Goal: Task Accomplishment & Management: Manage account settings

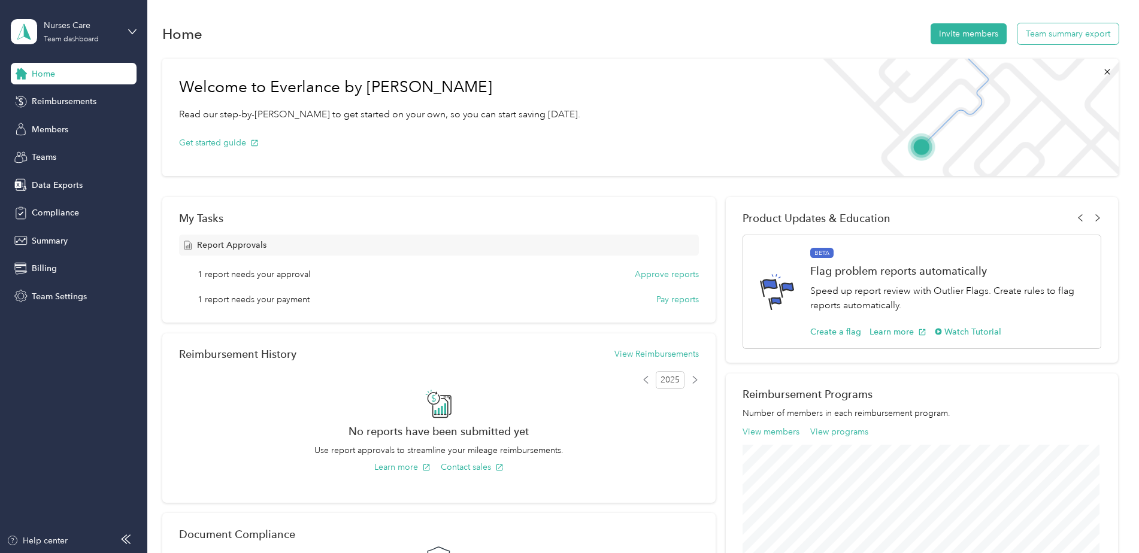
click at [1068, 37] on button "Team summary export" at bounding box center [1067, 33] width 101 height 21
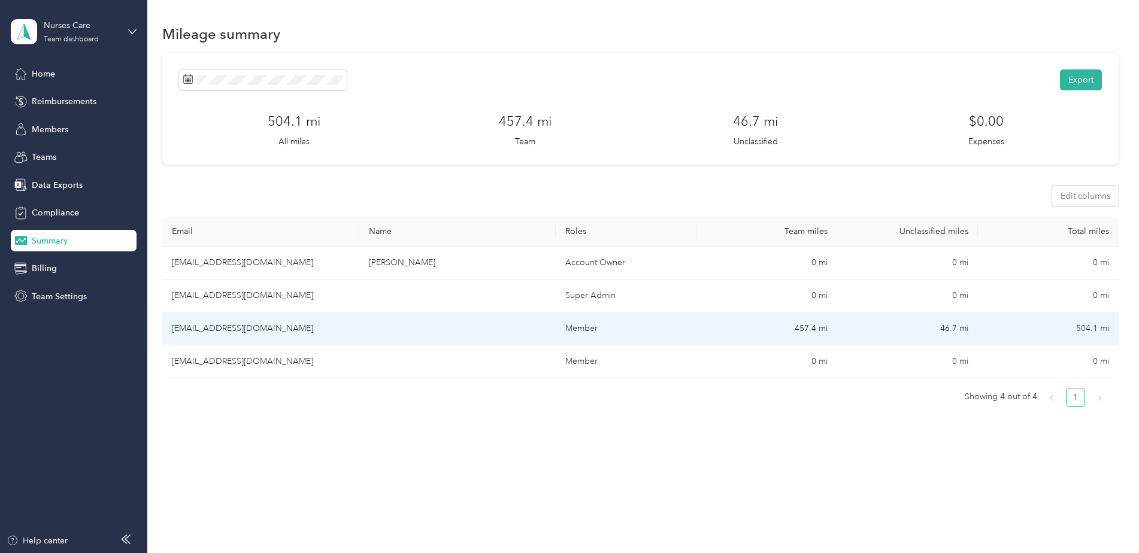
click at [241, 328] on td "[EMAIL_ADDRESS][DOMAIN_NAME]" at bounding box center [260, 328] width 197 height 33
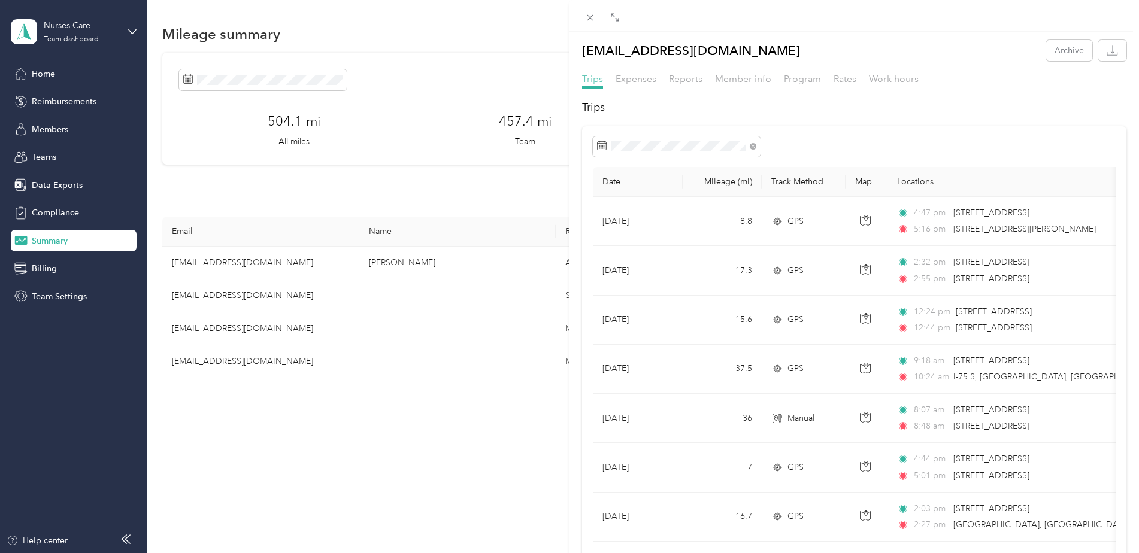
click at [592, 78] on span "Trips" at bounding box center [592, 78] width 21 height 11
click at [48, 186] on div "[EMAIL_ADDRESS][DOMAIN_NAME] Archive Trips Expenses Reports Member info Program…" at bounding box center [569, 276] width 1139 height 553
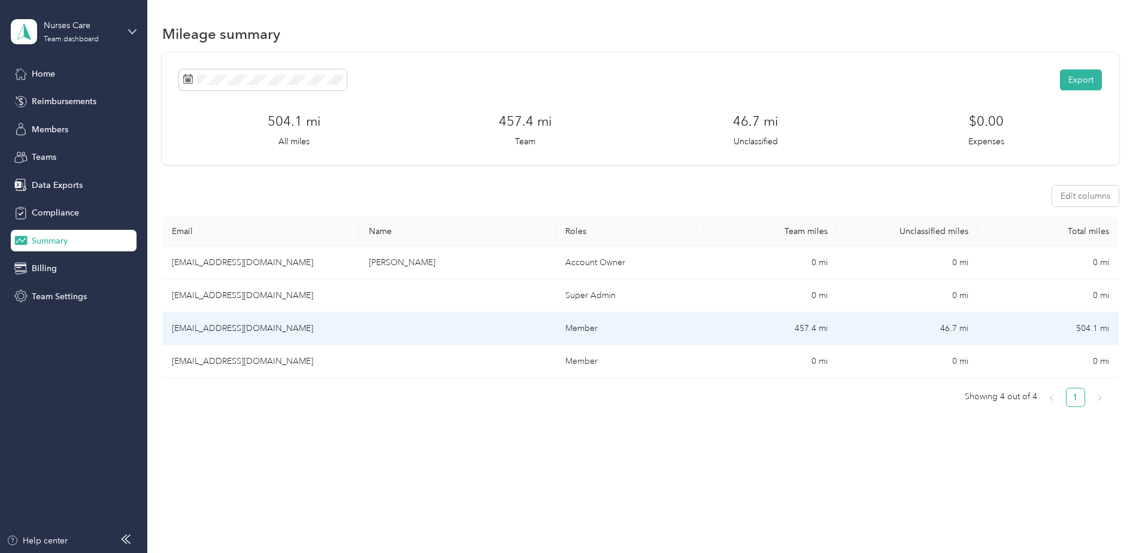
click at [197, 328] on td "[EMAIL_ADDRESS][DOMAIN_NAME]" at bounding box center [260, 328] width 197 height 33
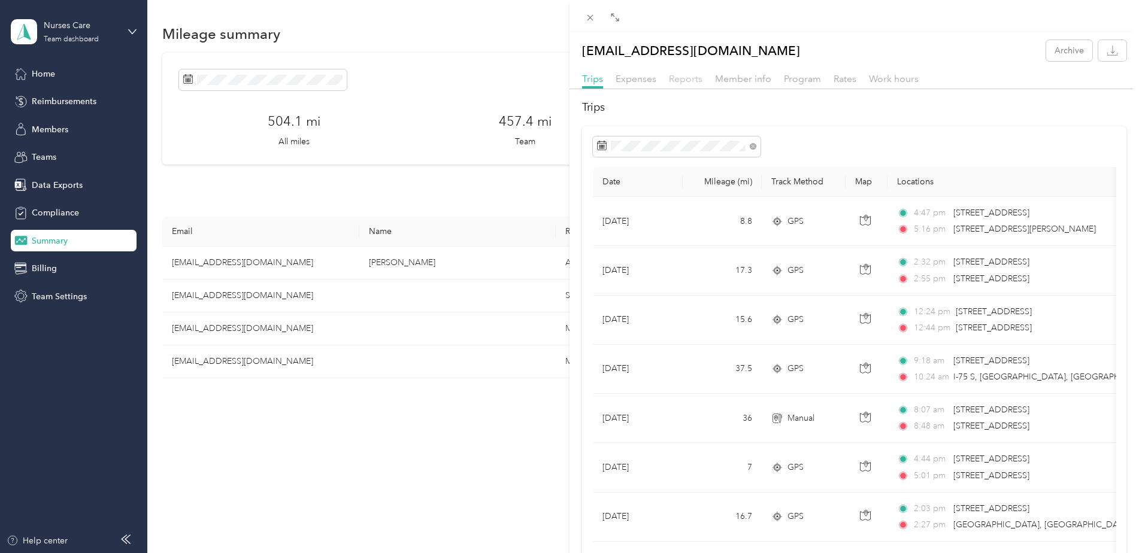
click at [676, 80] on span "Reports" at bounding box center [686, 78] width 34 height 11
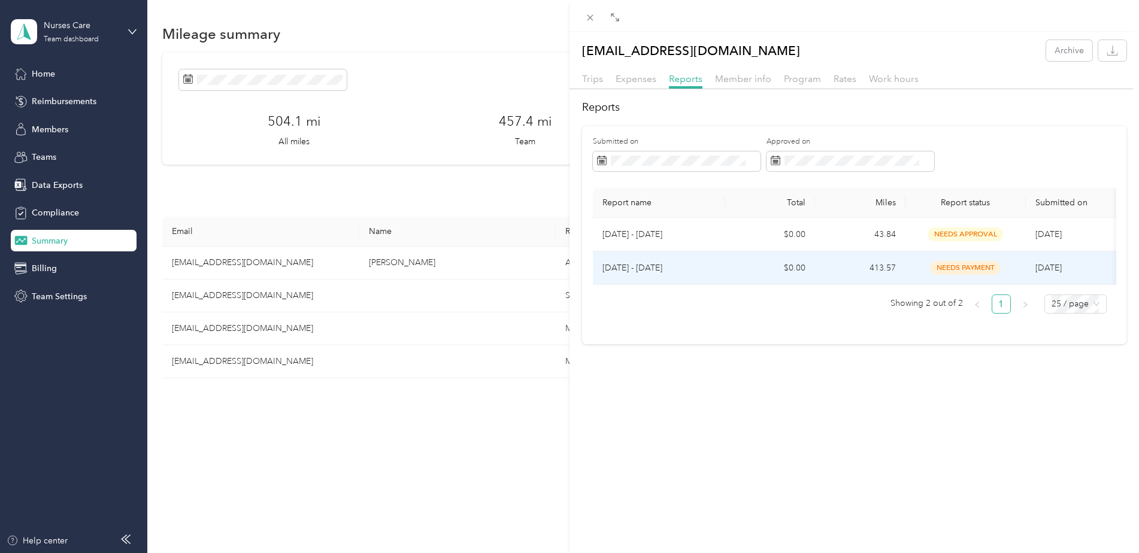
click at [617, 270] on p "[DATE] - [DATE]" at bounding box center [658, 268] width 113 height 13
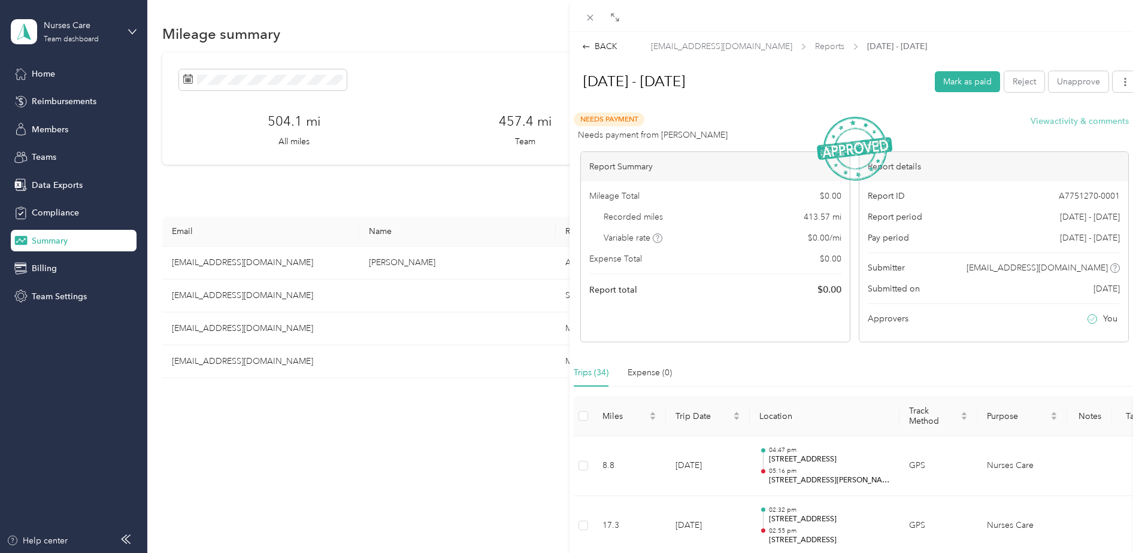
click at [1060, 119] on button "View activity & comments" at bounding box center [1079, 121] width 98 height 13
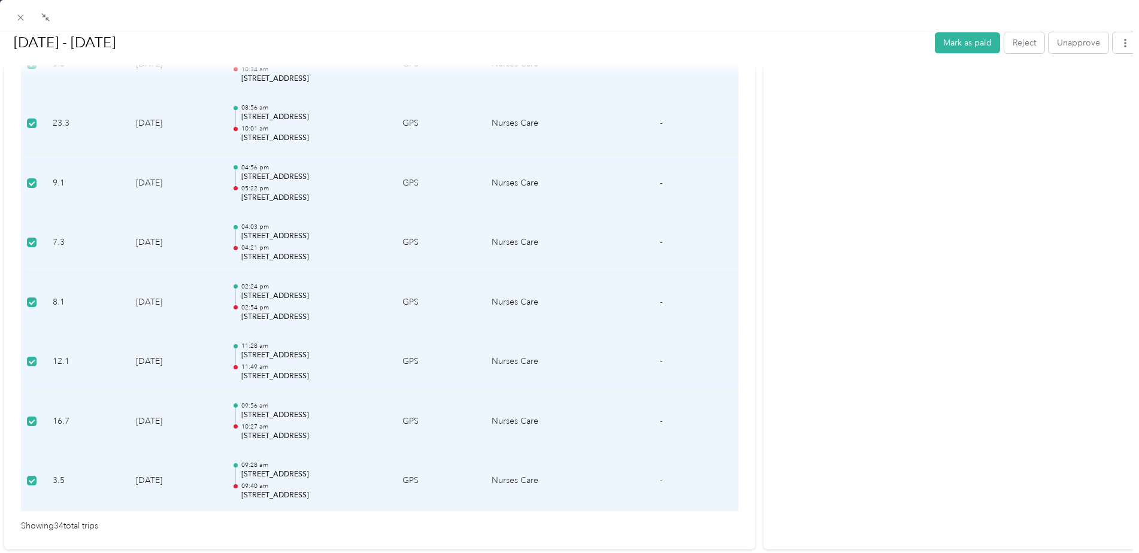
scroll to position [2053, 0]
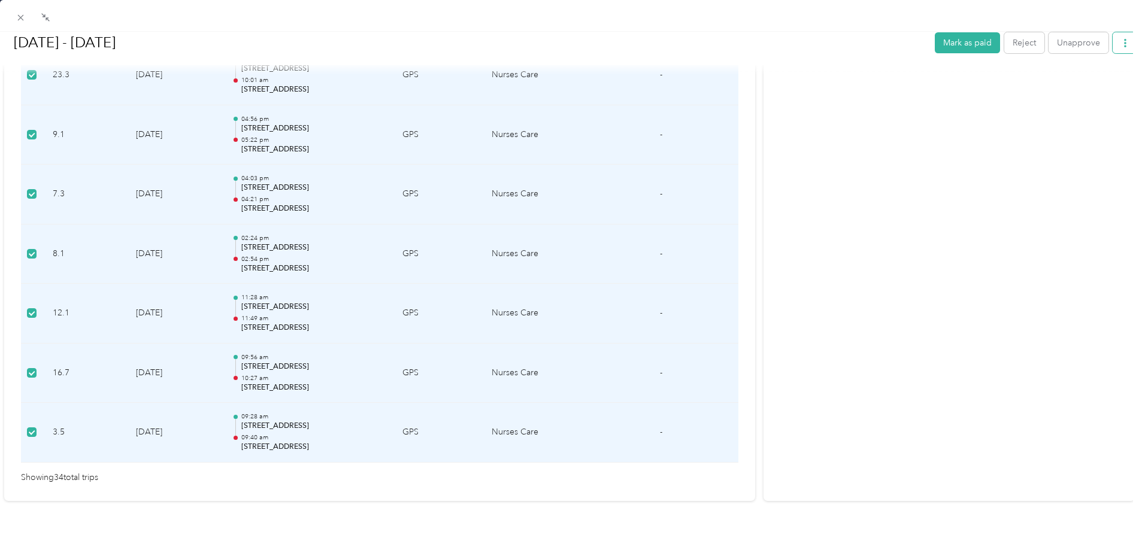
click at [1121, 40] on icon "button" at bounding box center [1125, 42] width 8 height 8
click at [1075, 86] on span "Download" at bounding box center [1082, 86] width 40 height 13
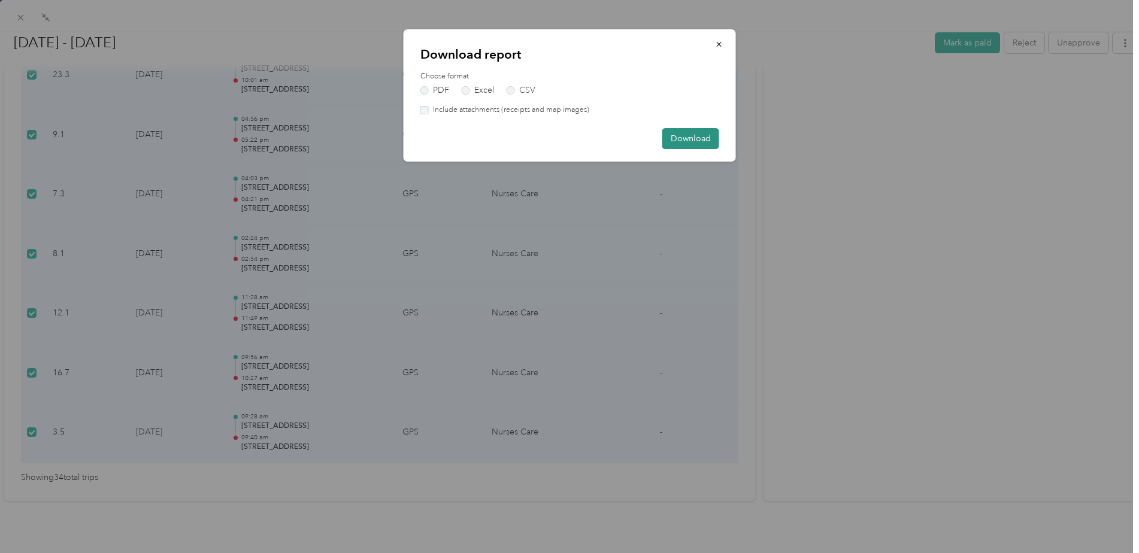
click at [688, 142] on button "Download" at bounding box center [690, 138] width 57 height 21
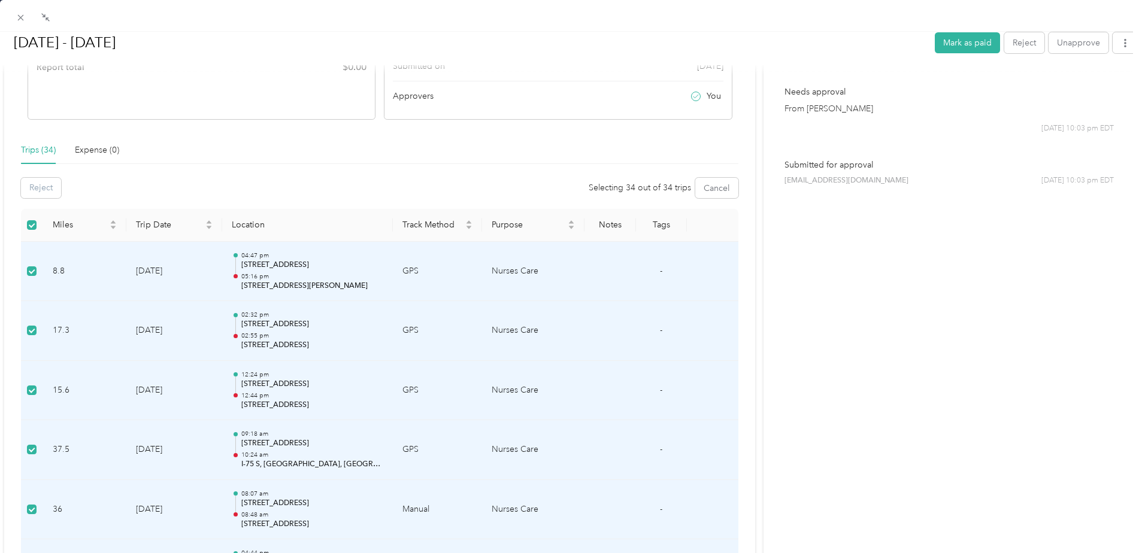
scroll to position [0, 0]
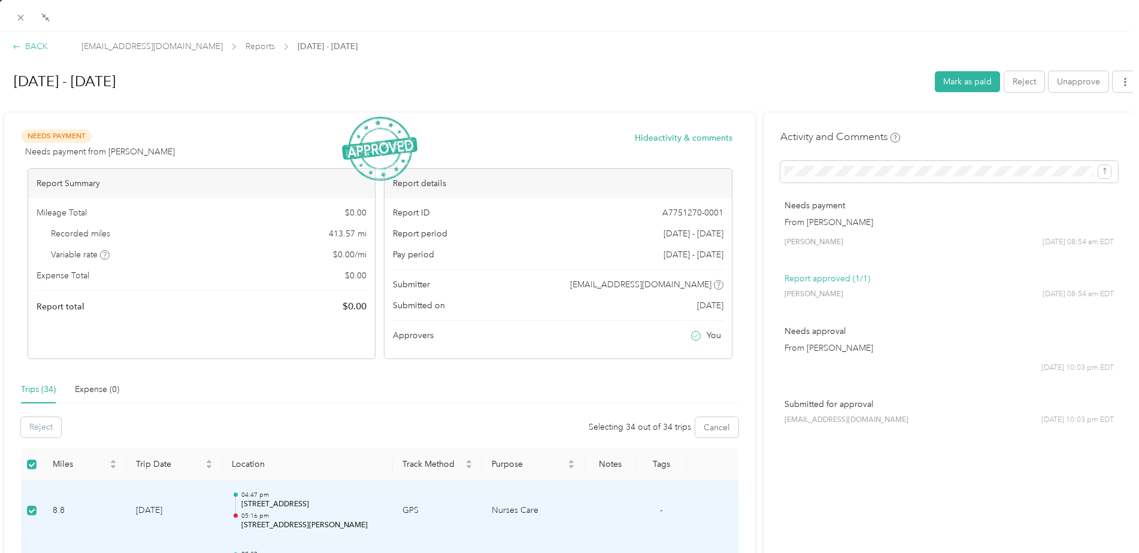
click at [26, 44] on div "BACK" at bounding box center [30, 46] width 35 height 13
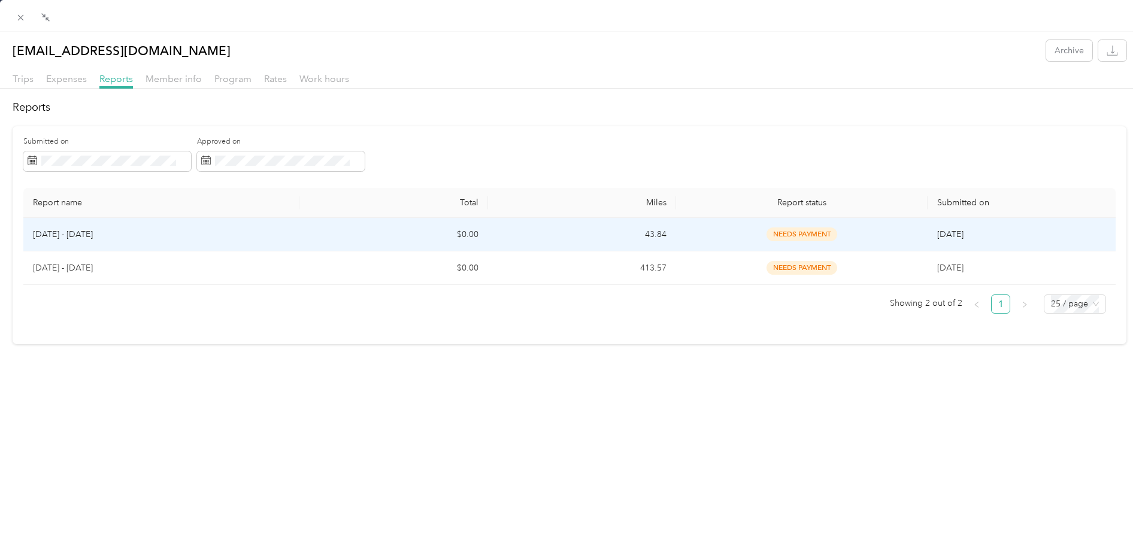
click at [45, 233] on p "[DATE] - [DATE]" at bounding box center [161, 234] width 257 height 13
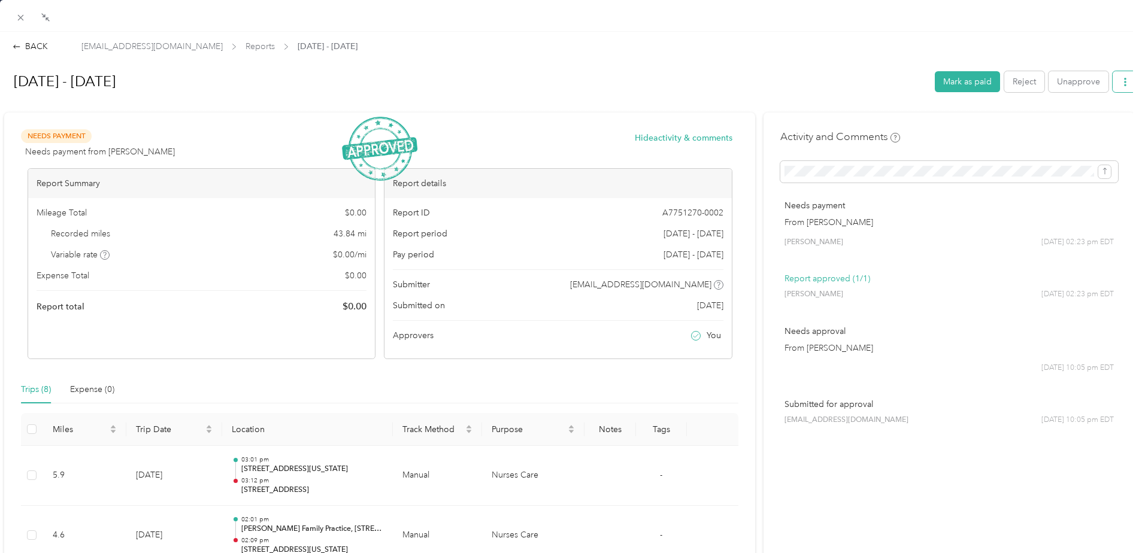
click at [1121, 80] on button "button" at bounding box center [1124, 81] width 25 height 21
click at [1079, 123] on span "Download" at bounding box center [1082, 125] width 40 height 13
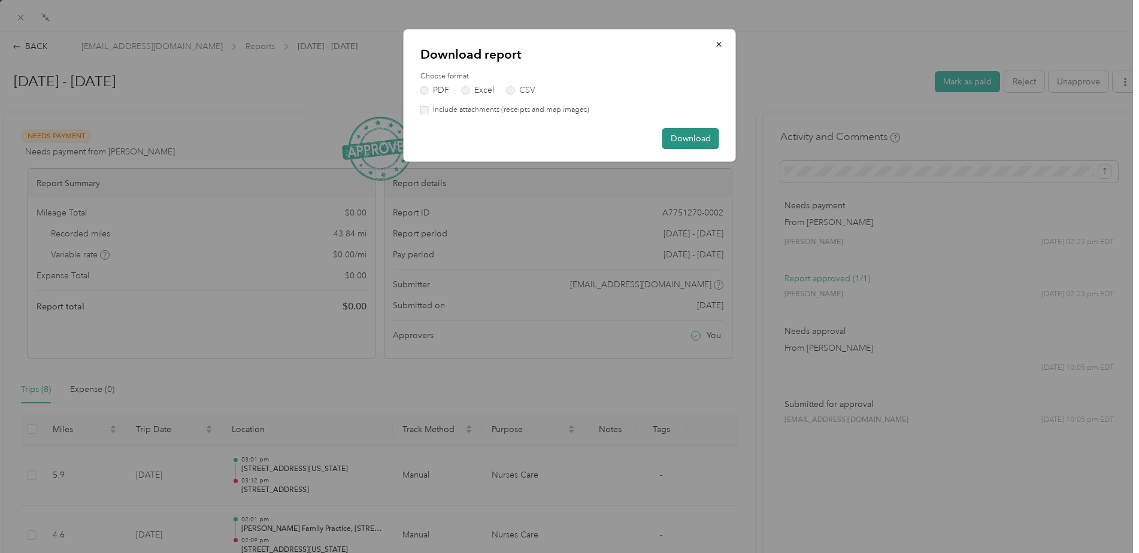
click at [700, 135] on button "Download" at bounding box center [690, 138] width 57 height 21
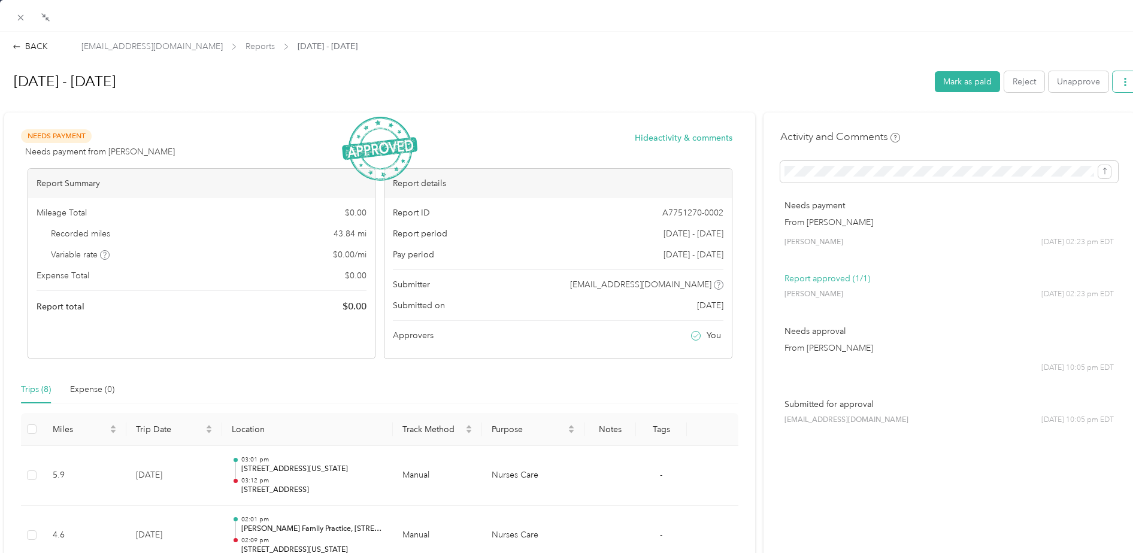
click at [1121, 77] on span "button" at bounding box center [1125, 82] width 8 height 10
click at [30, 43] on div "BACK" at bounding box center [30, 46] width 35 height 13
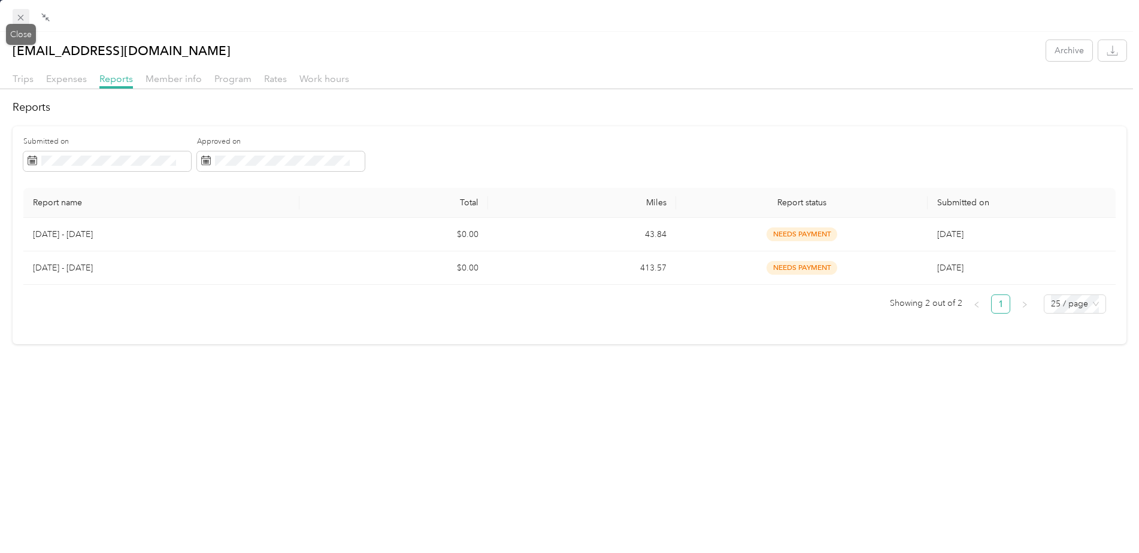
click at [21, 14] on icon at bounding box center [21, 18] width 10 height 10
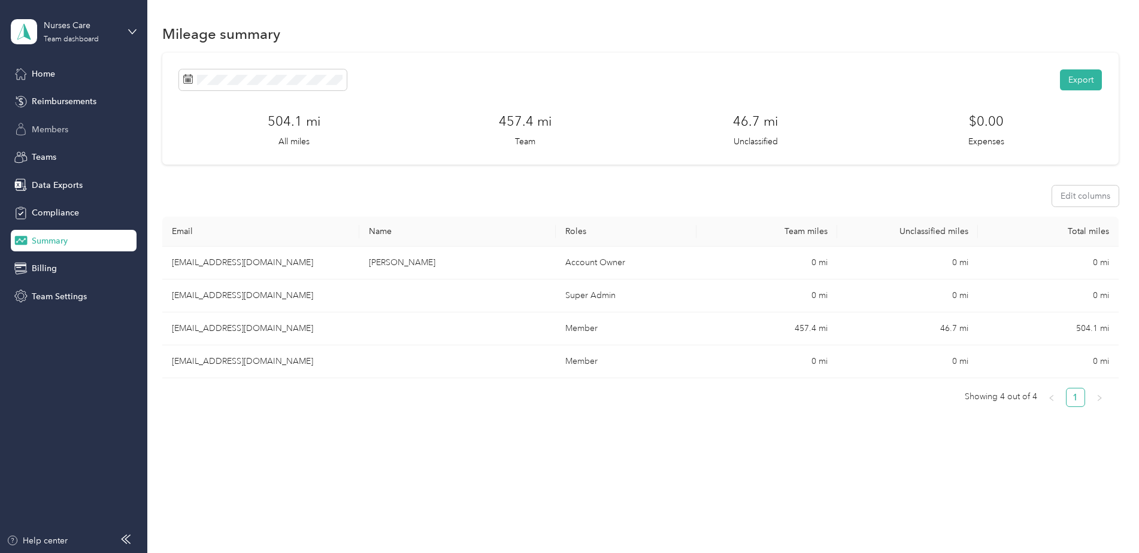
click at [47, 123] on span "Members" at bounding box center [50, 129] width 37 height 13
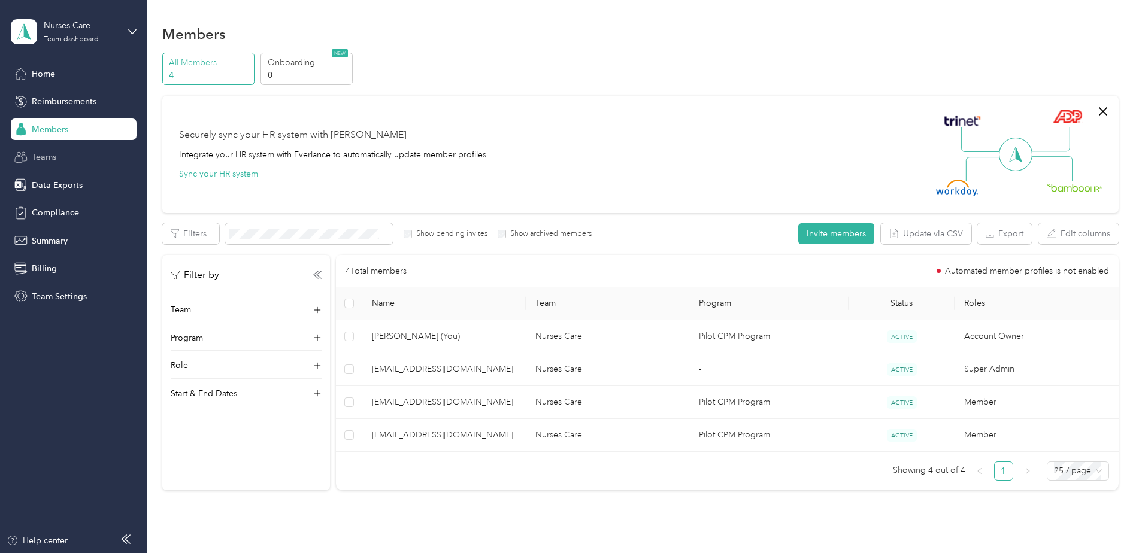
click at [51, 153] on span "Teams" at bounding box center [44, 157] width 25 height 13
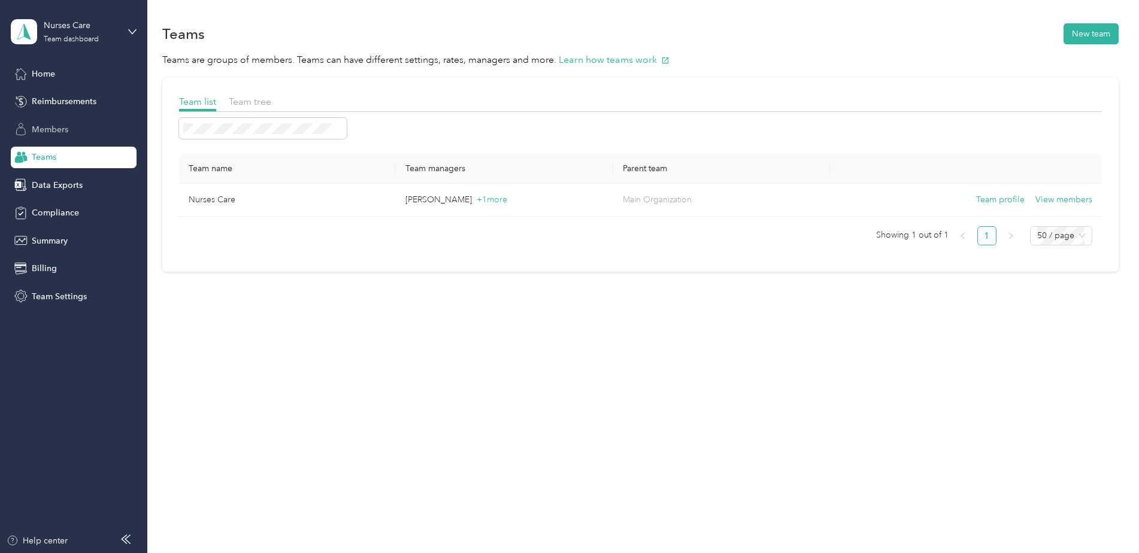
click at [47, 125] on span "Members" at bounding box center [50, 129] width 37 height 13
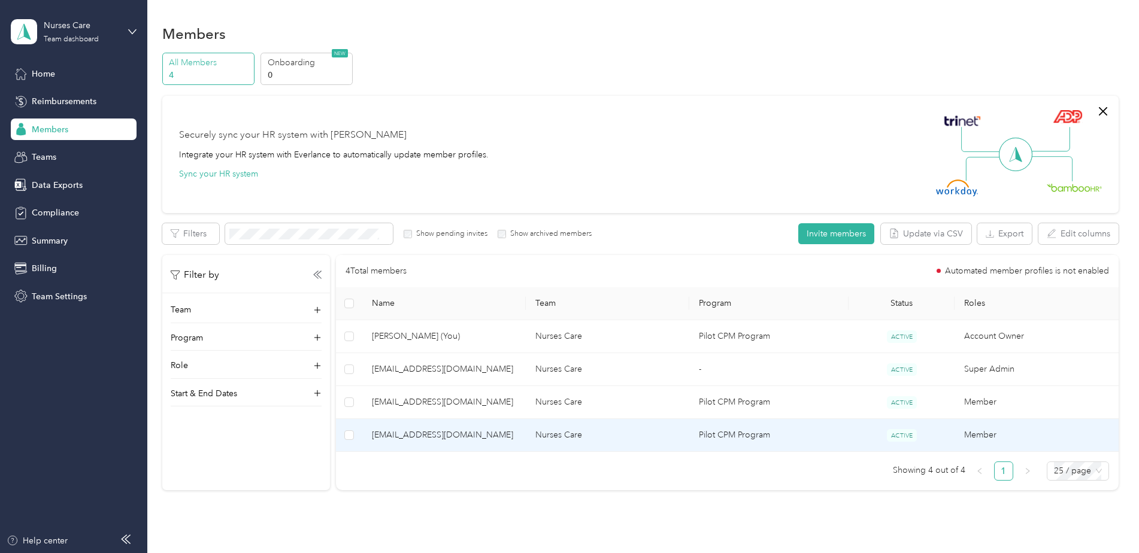
click at [424, 437] on span "[EMAIL_ADDRESS][DOMAIN_NAME]" at bounding box center [444, 435] width 144 height 13
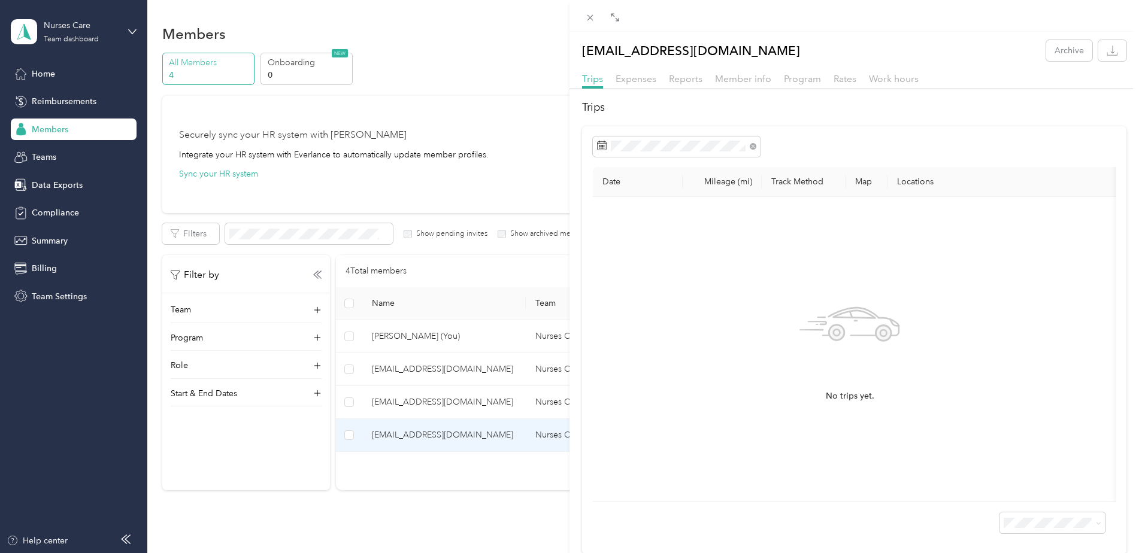
click at [127, 26] on div "[EMAIL_ADDRESS][DOMAIN_NAME] Archive Trips Expenses Reports Member info Program…" at bounding box center [569, 276] width 1139 height 553
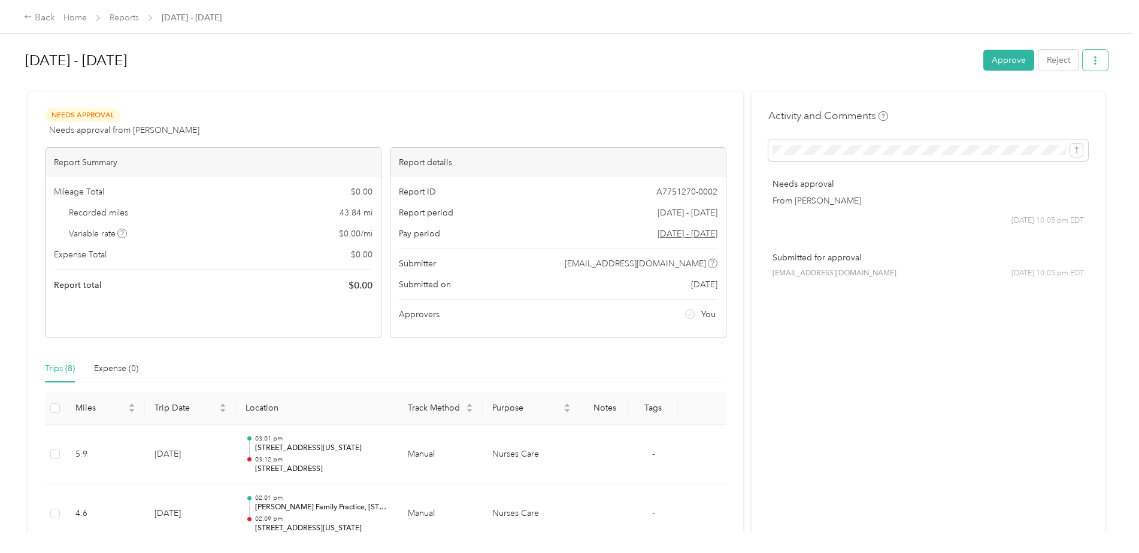
click at [1087, 61] on button "button" at bounding box center [1094, 60] width 25 height 21
click at [1061, 105] on span "Download" at bounding box center [1058, 104] width 40 height 13
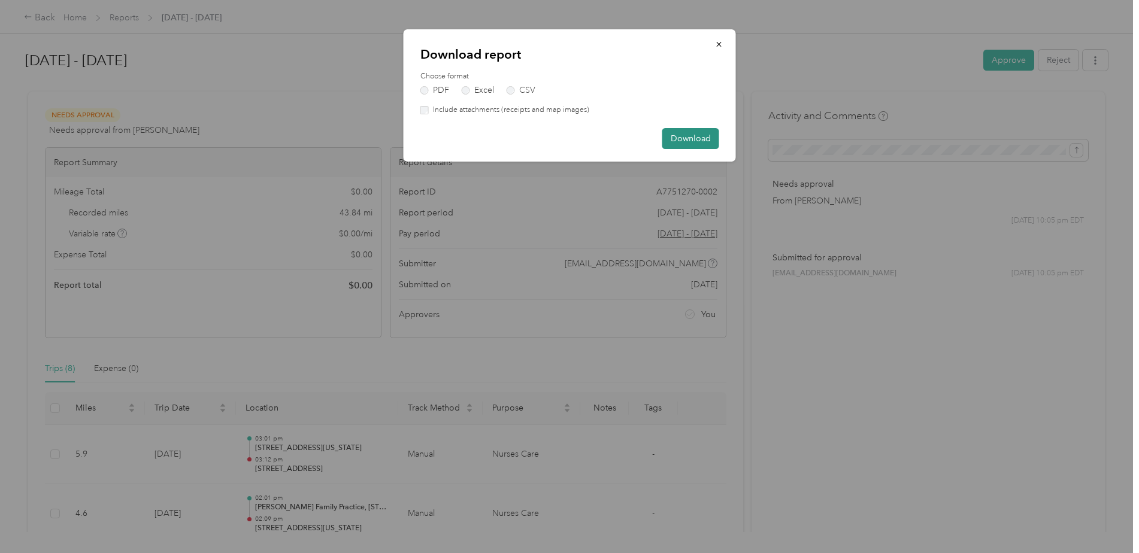
click at [690, 139] on button "Download" at bounding box center [690, 138] width 57 height 21
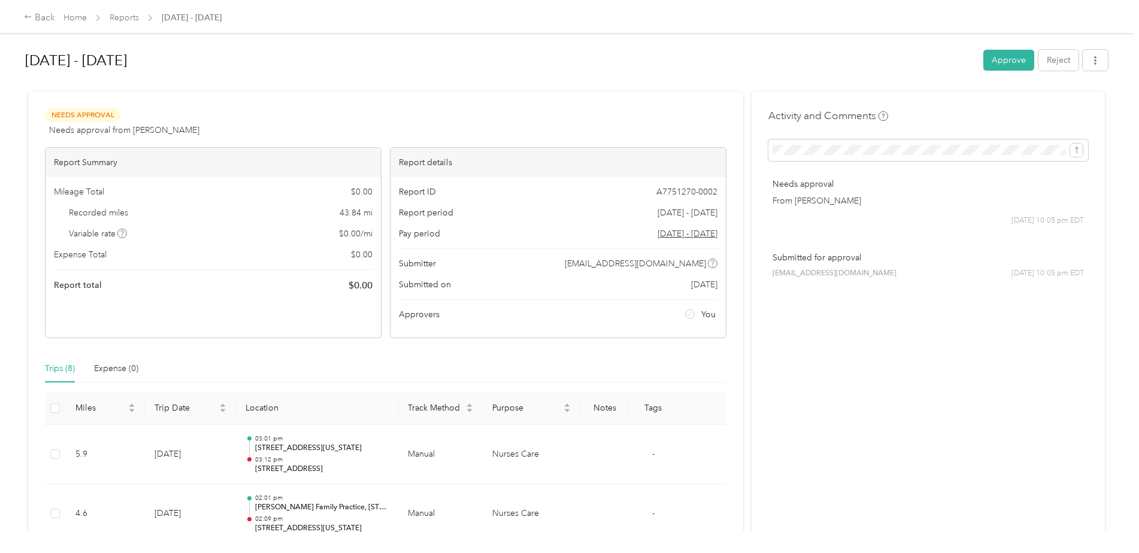
click at [365, 65] on h1 "[DATE] - [DATE]" at bounding box center [499, 60] width 949 height 29
click at [1000, 62] on button "Approve" at bounding box center [1008, 60] width 51 height 21
